Goal: Information Seeking & Learning: Learn about a topic

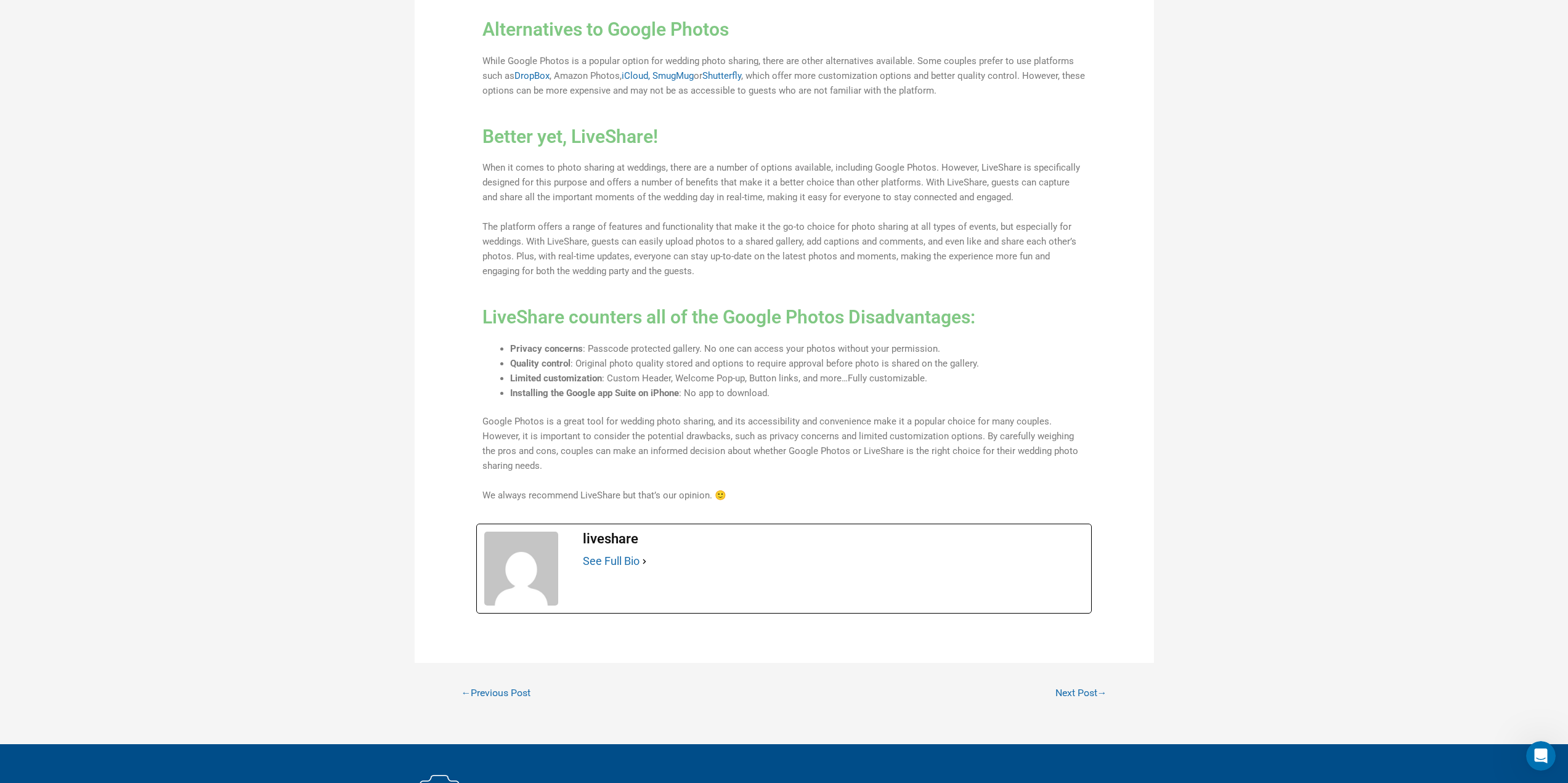
scroll to position [1356, 0]
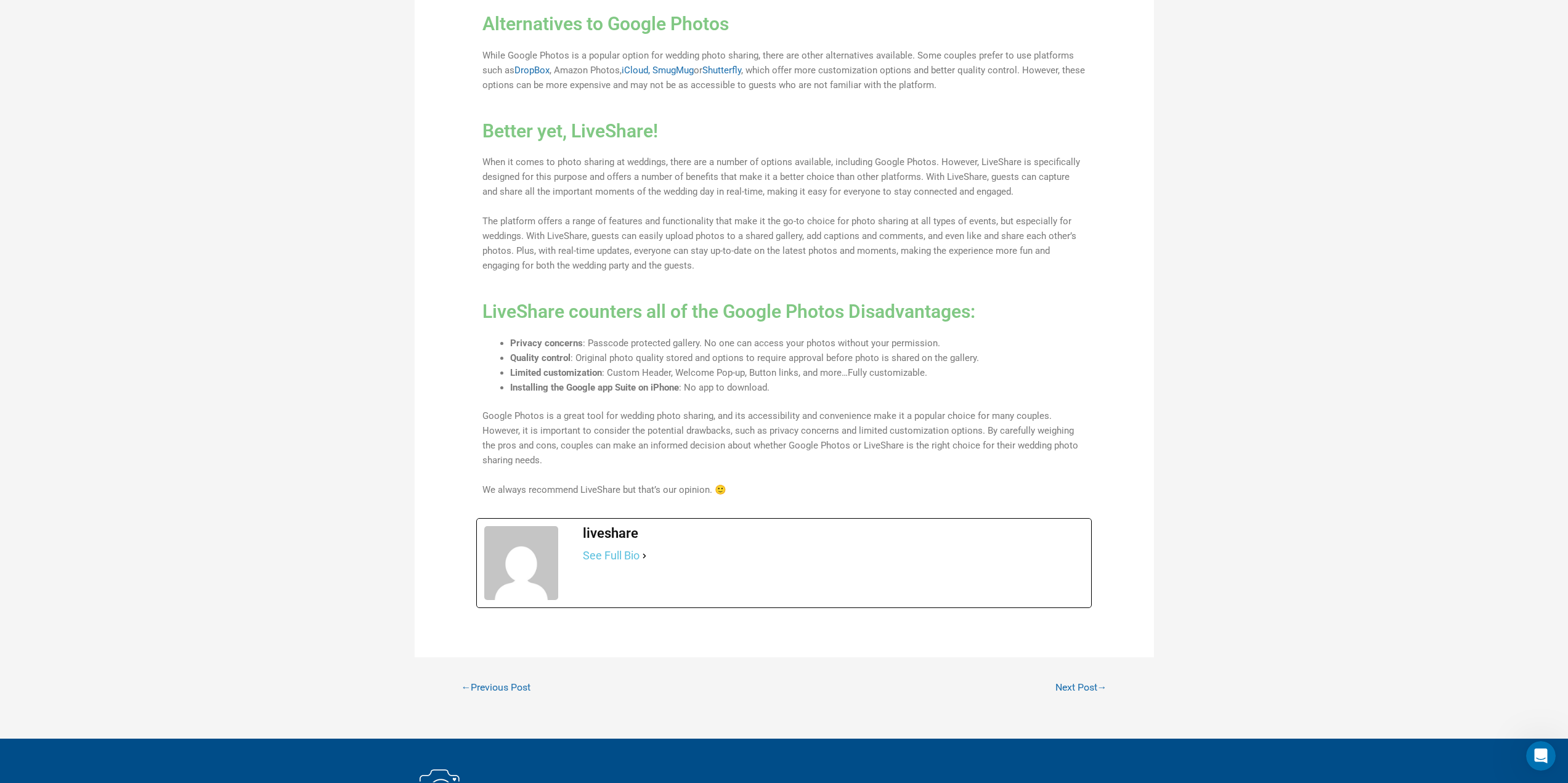
click at [613, 548] on link "See Full Bio" at bounding box center [611, 555] width 57 height 15
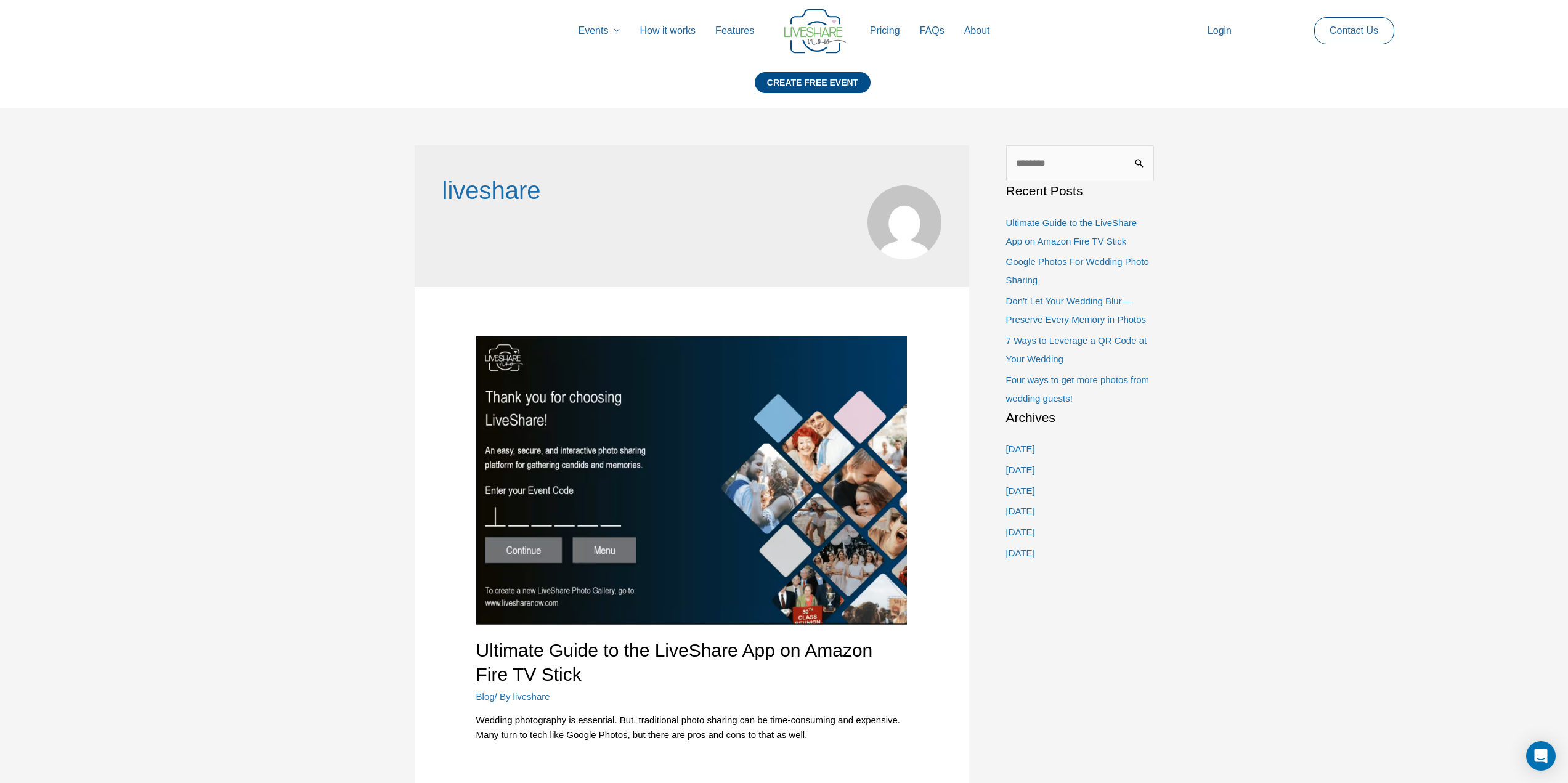
click at [657, 33] on link "How it works" at bounding box center [667, 31] width 76 height 39
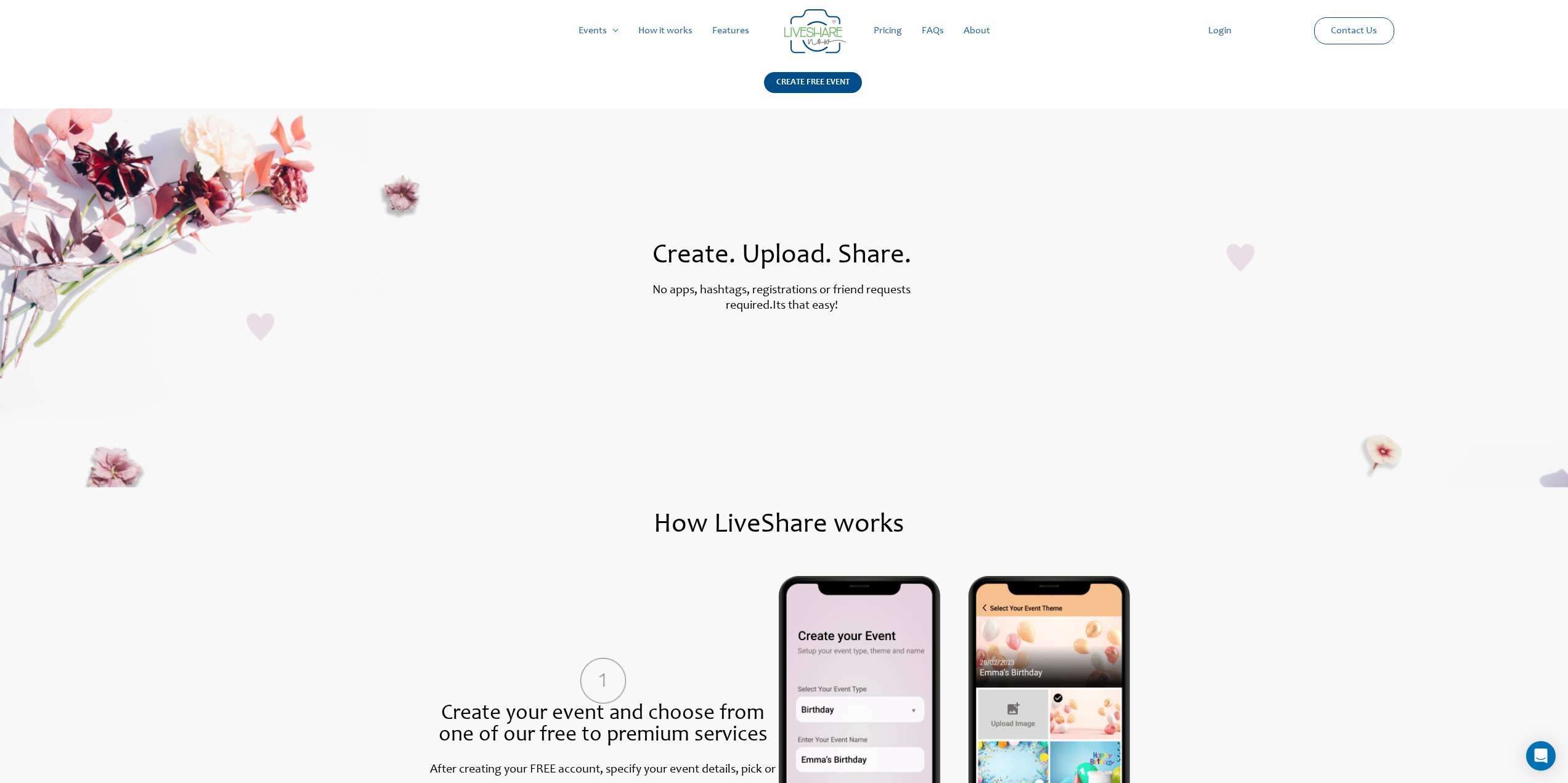
click at [886, 34] on link "Pricing" at bounding box center [888, 31] width 48 height 39
